Goal: Find specific page/section: Find specific page/section

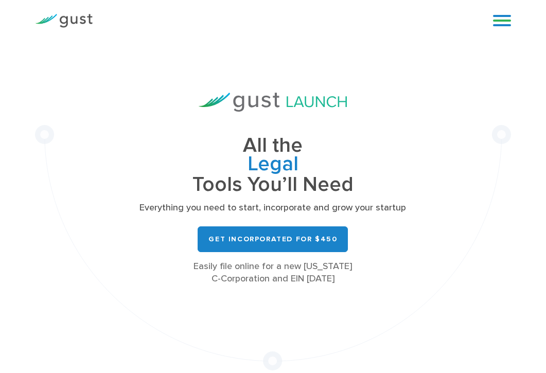
click at [80, 21] on img at bounding box center [64, 21] width 58 height 14
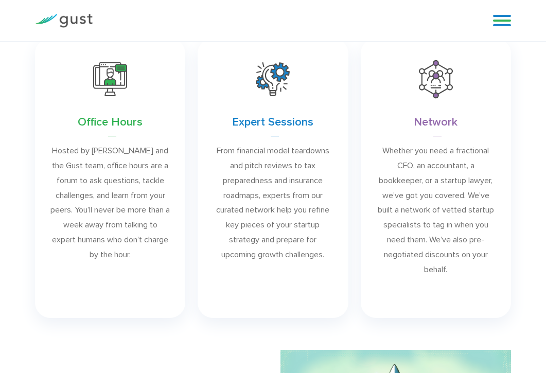
scroll to position [581, 0]
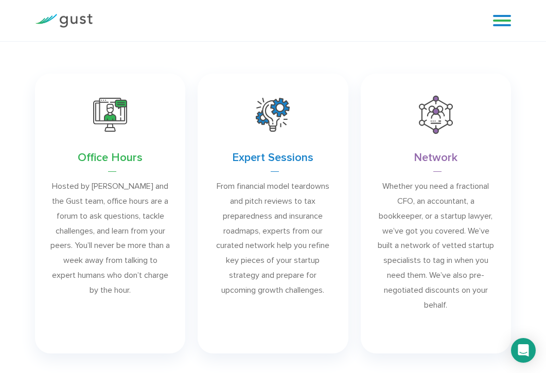
click at [255, 158] on link at bounding box center [273, 214] width 150 height 281
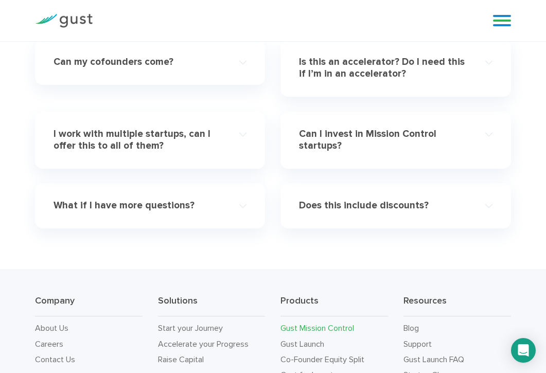
scroll to position [3226, 0]
